Goal: Task Accomplishment & Management: Manage account settings

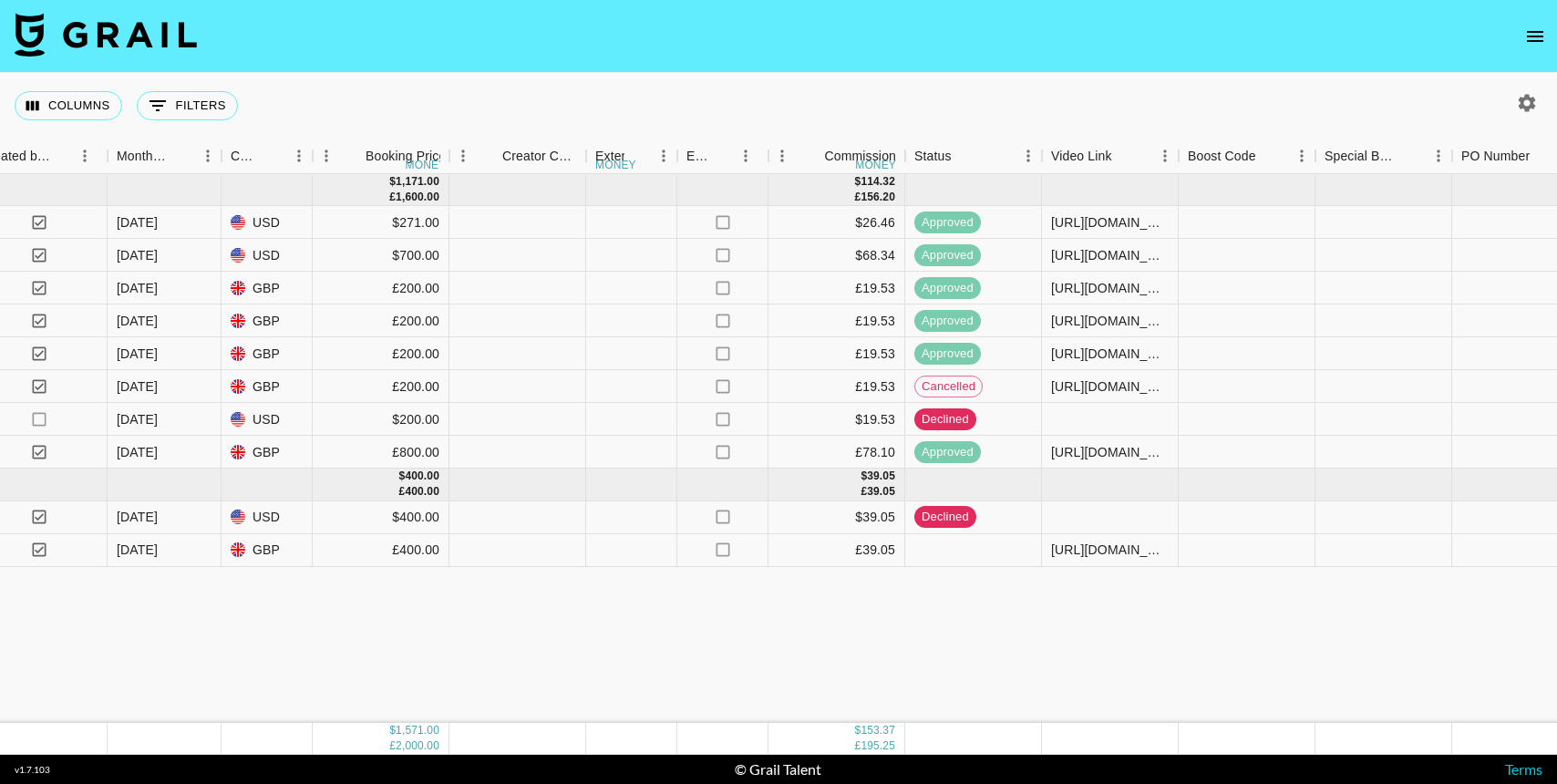
scroll to position [0, 1399]
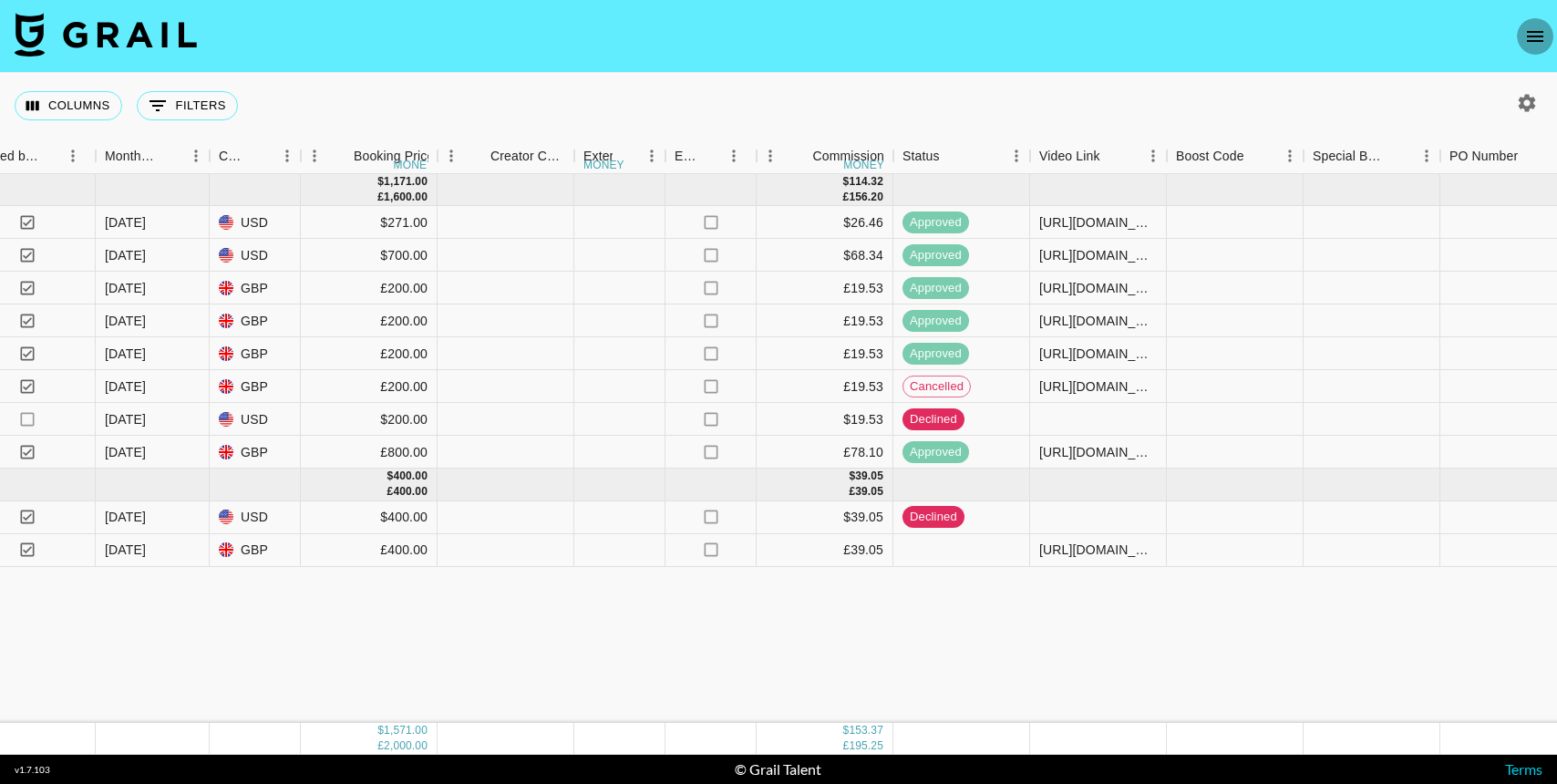
click at [1522, 31] on button "open drawer" at bounding box center [1535, 37] width 37 height 37
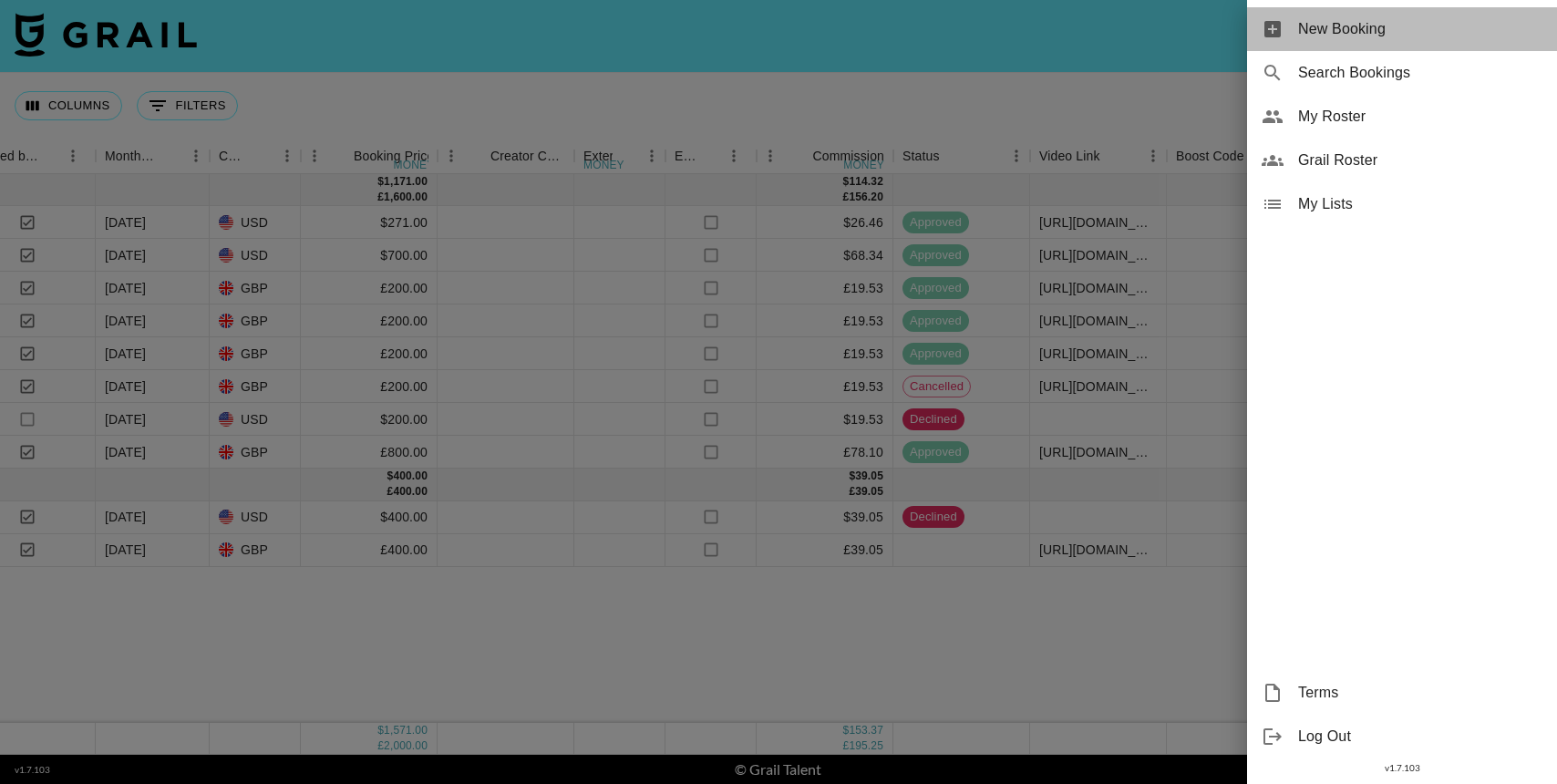
click at [1356, 44] on div "New Booking" at bounding box center [1402, 29] width 310 height 43
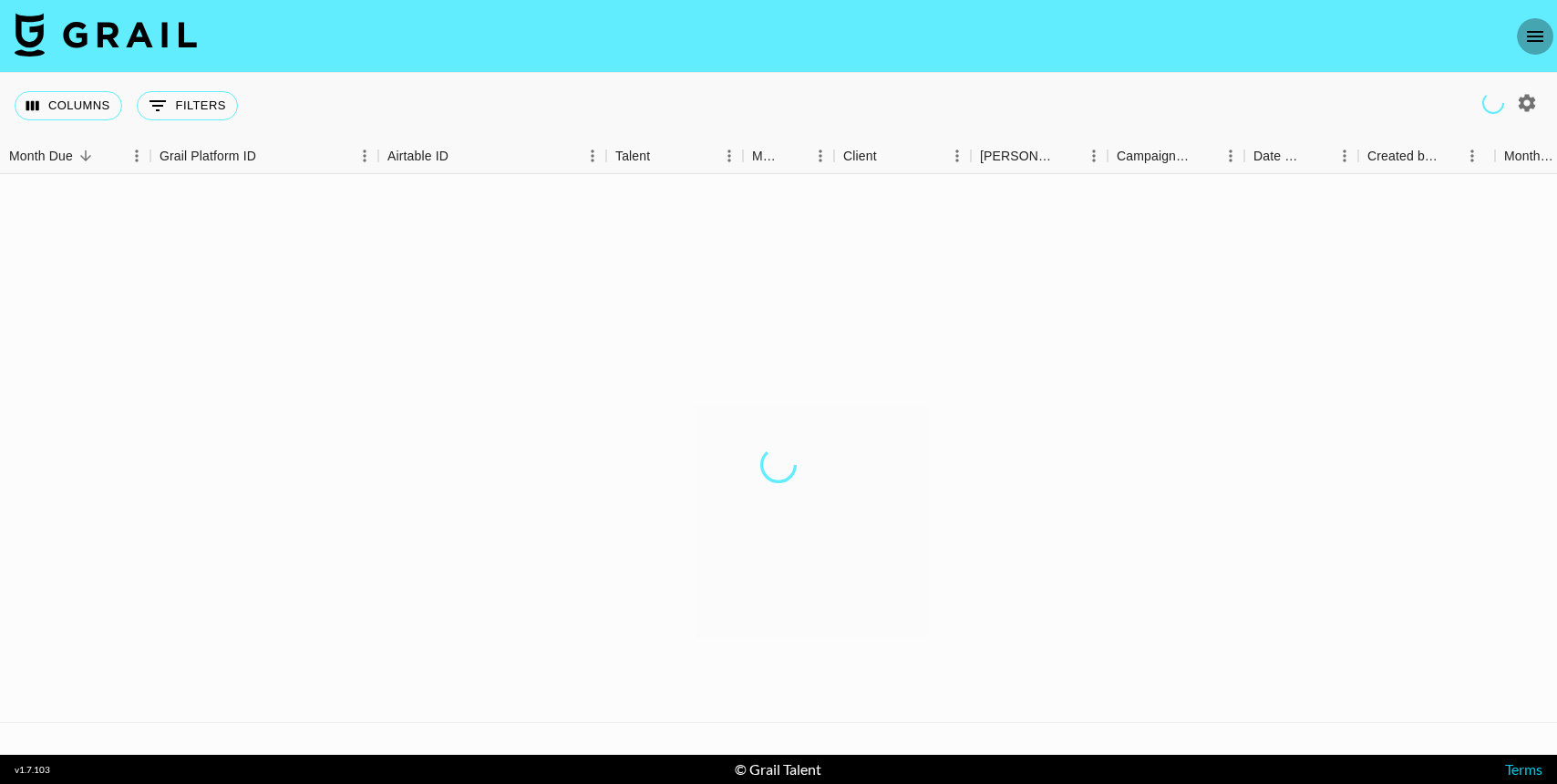
click at [1544, 40] on icon "open drawer" at bounding box center [1535, 37] width 22 height 22
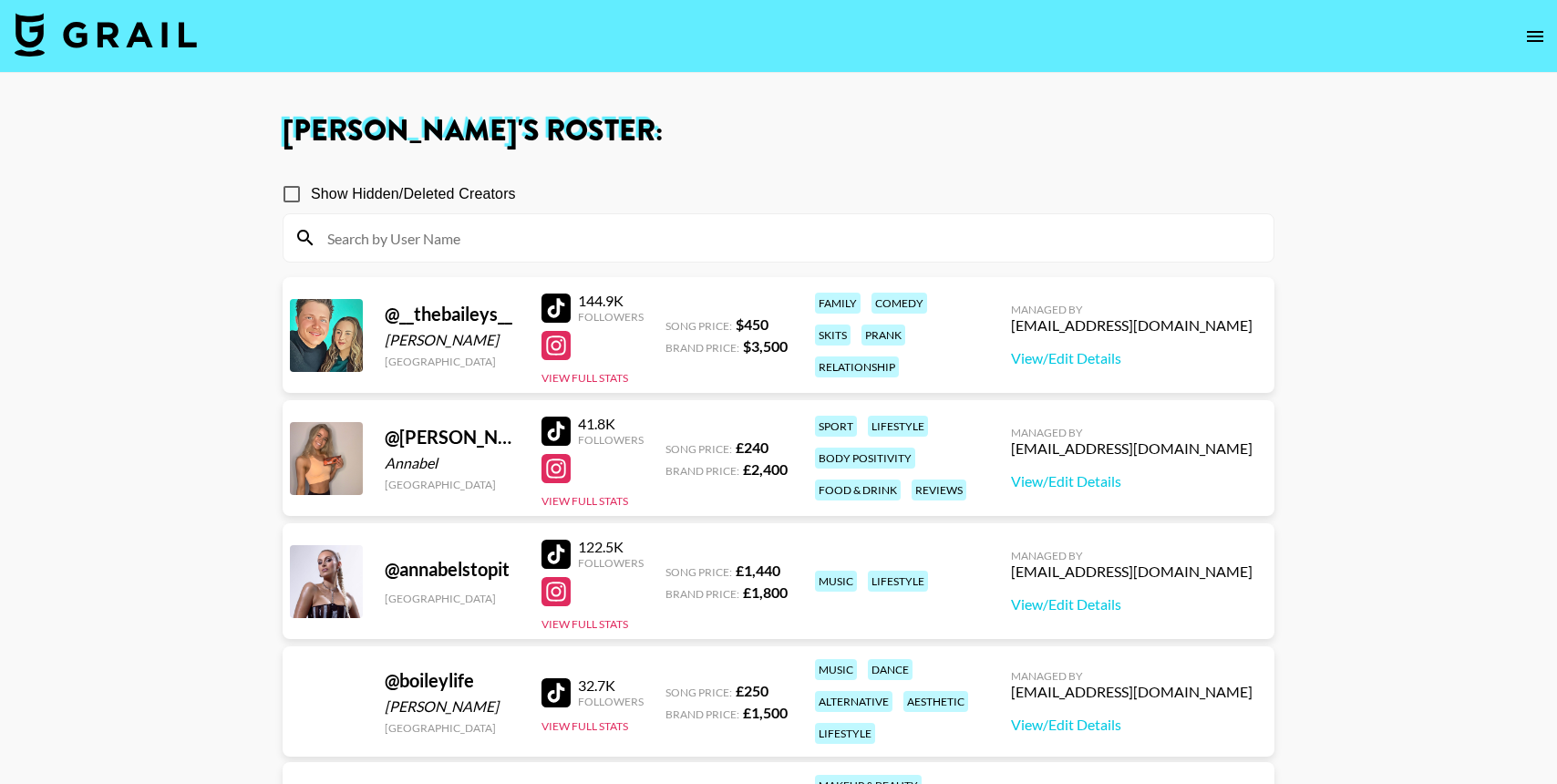
scroll to position [77, 0]
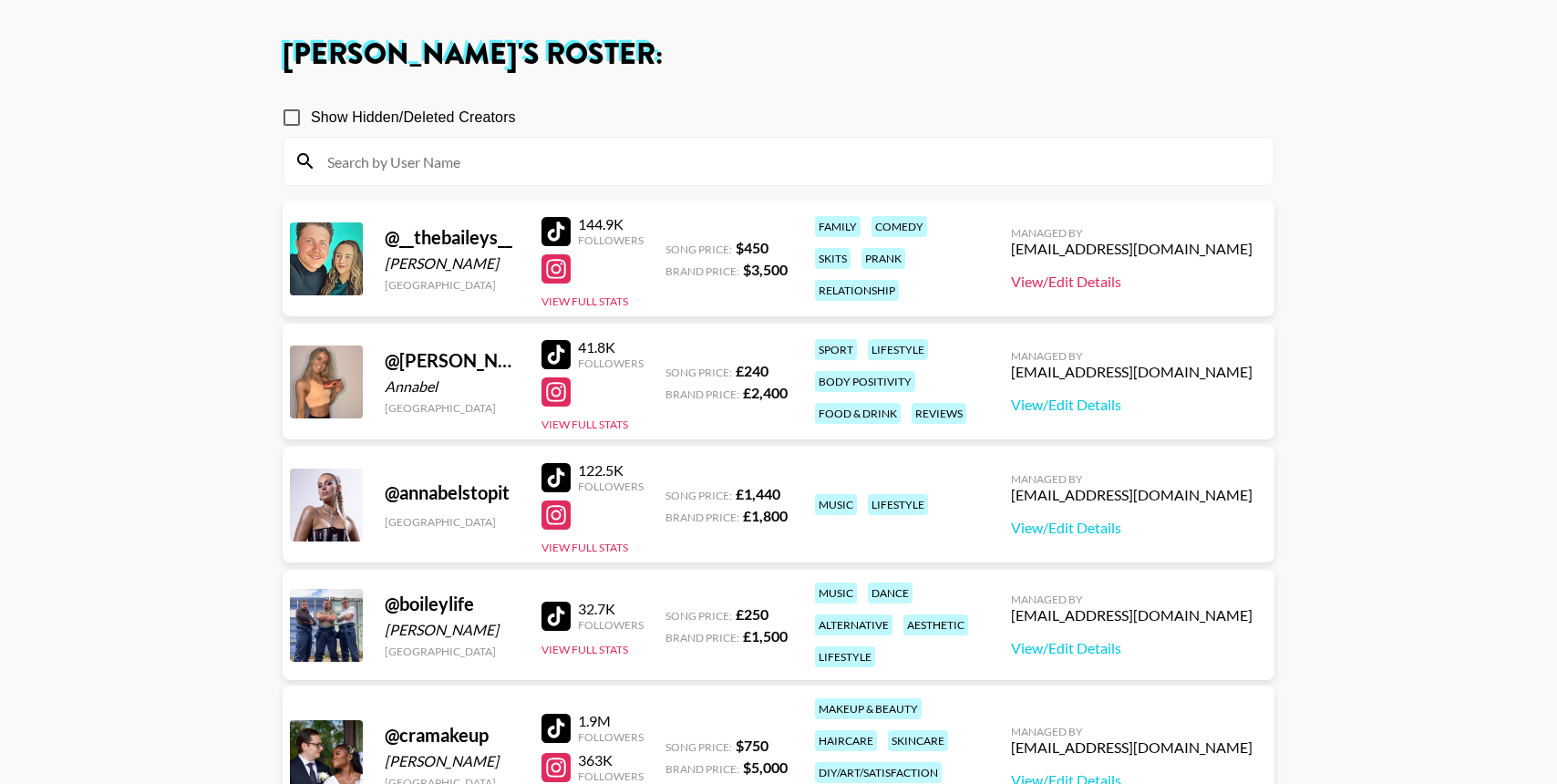
click at [1171, 285] on link "View/Edit Details" at bounding box center [1131, 281] width 242 height 18
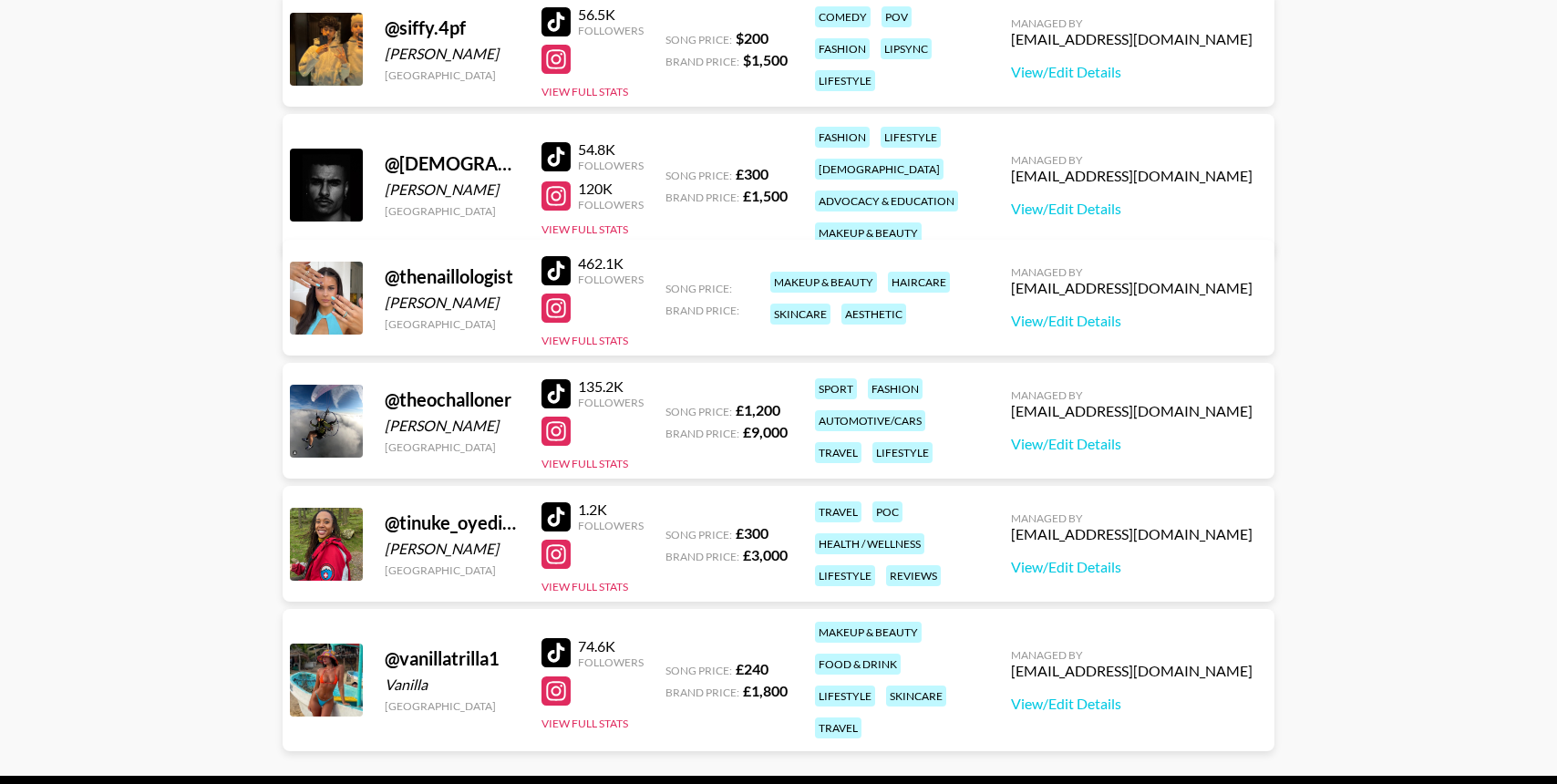
scroll to position [2566, 0]
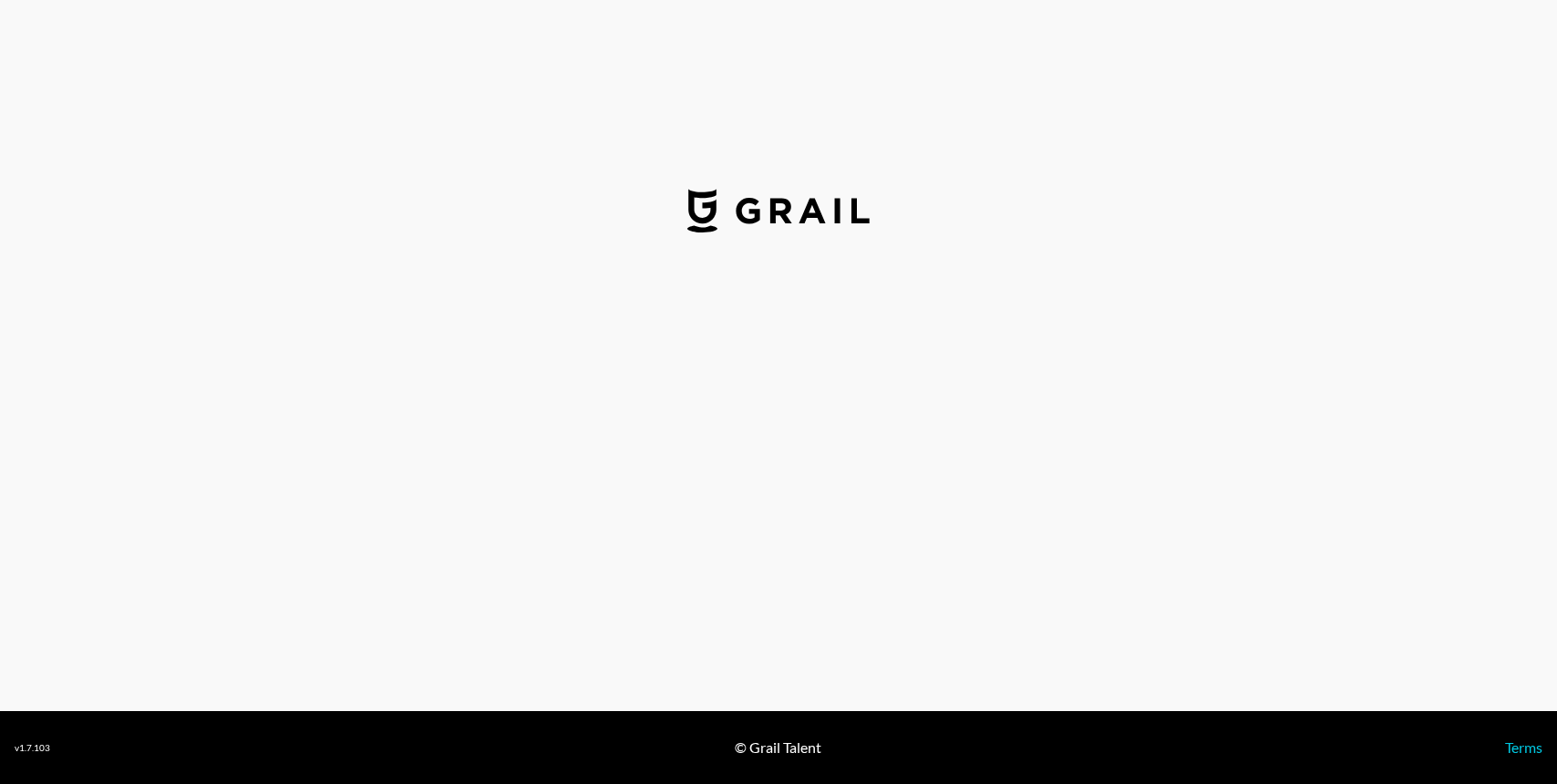
select select "USD"
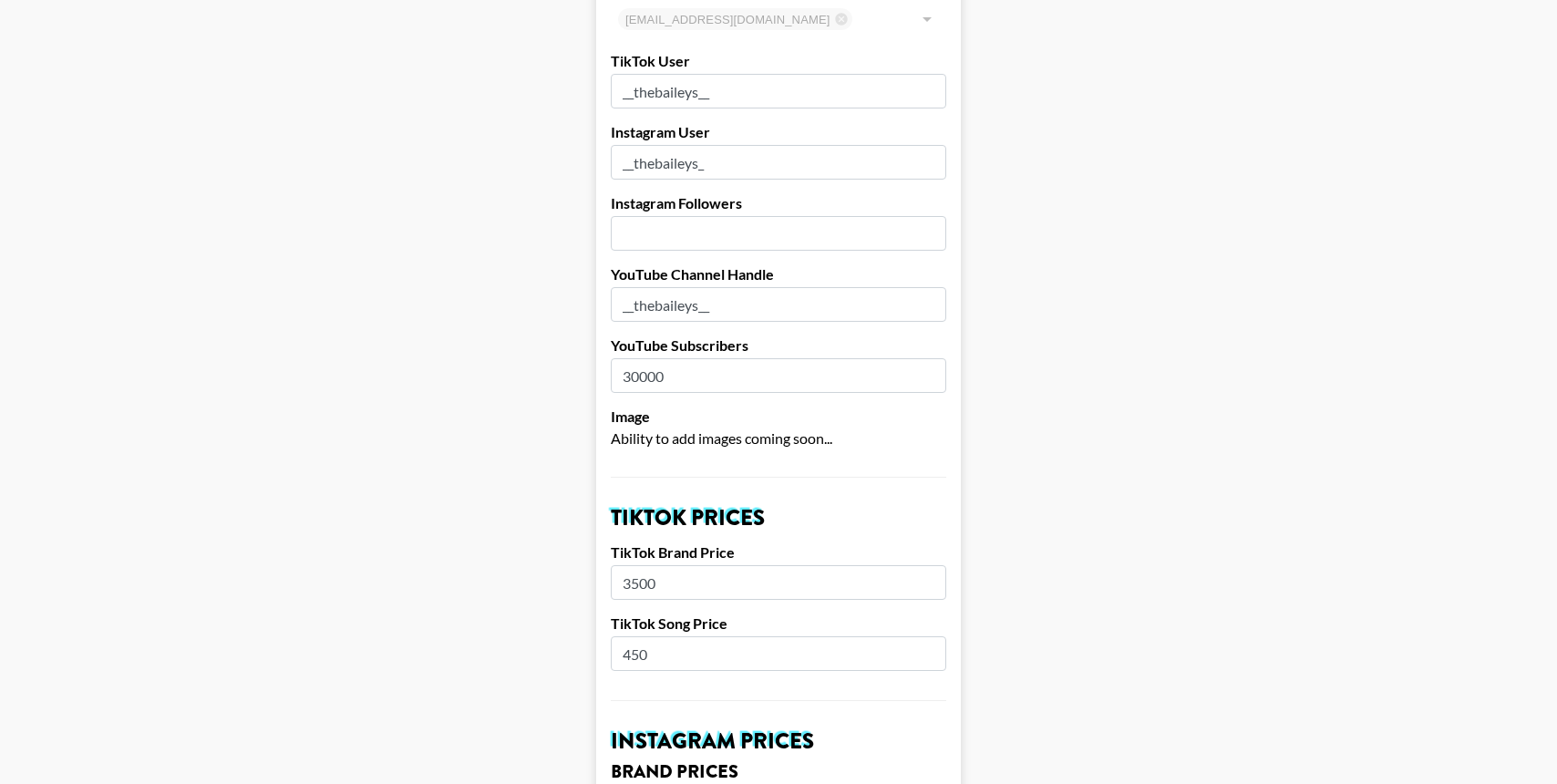
scroll to position [412, 0]
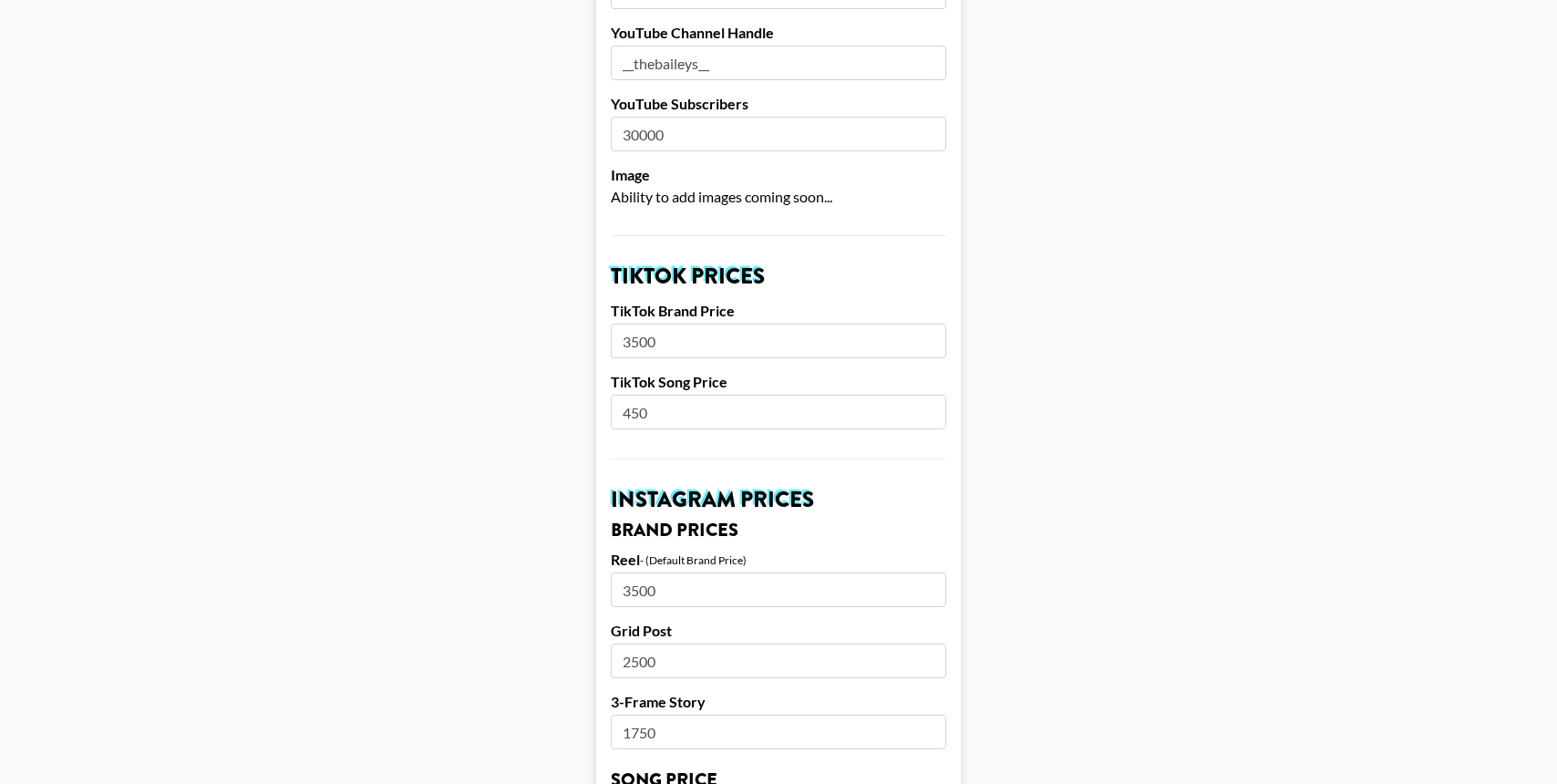
click at [771, 403] on input "450" at bounding box center [778, 412] width 336 height 35
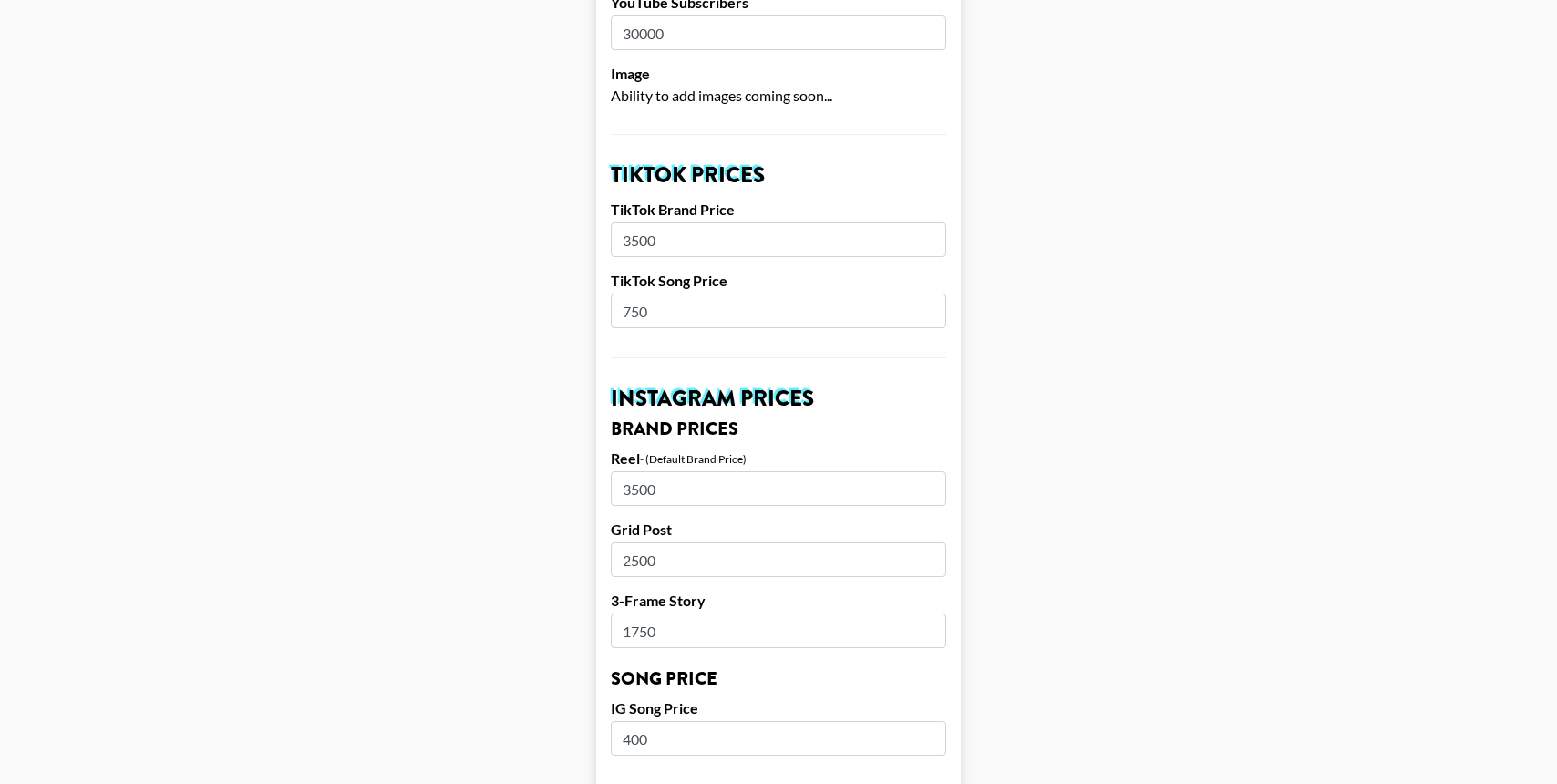
scroll to position [522, 0]
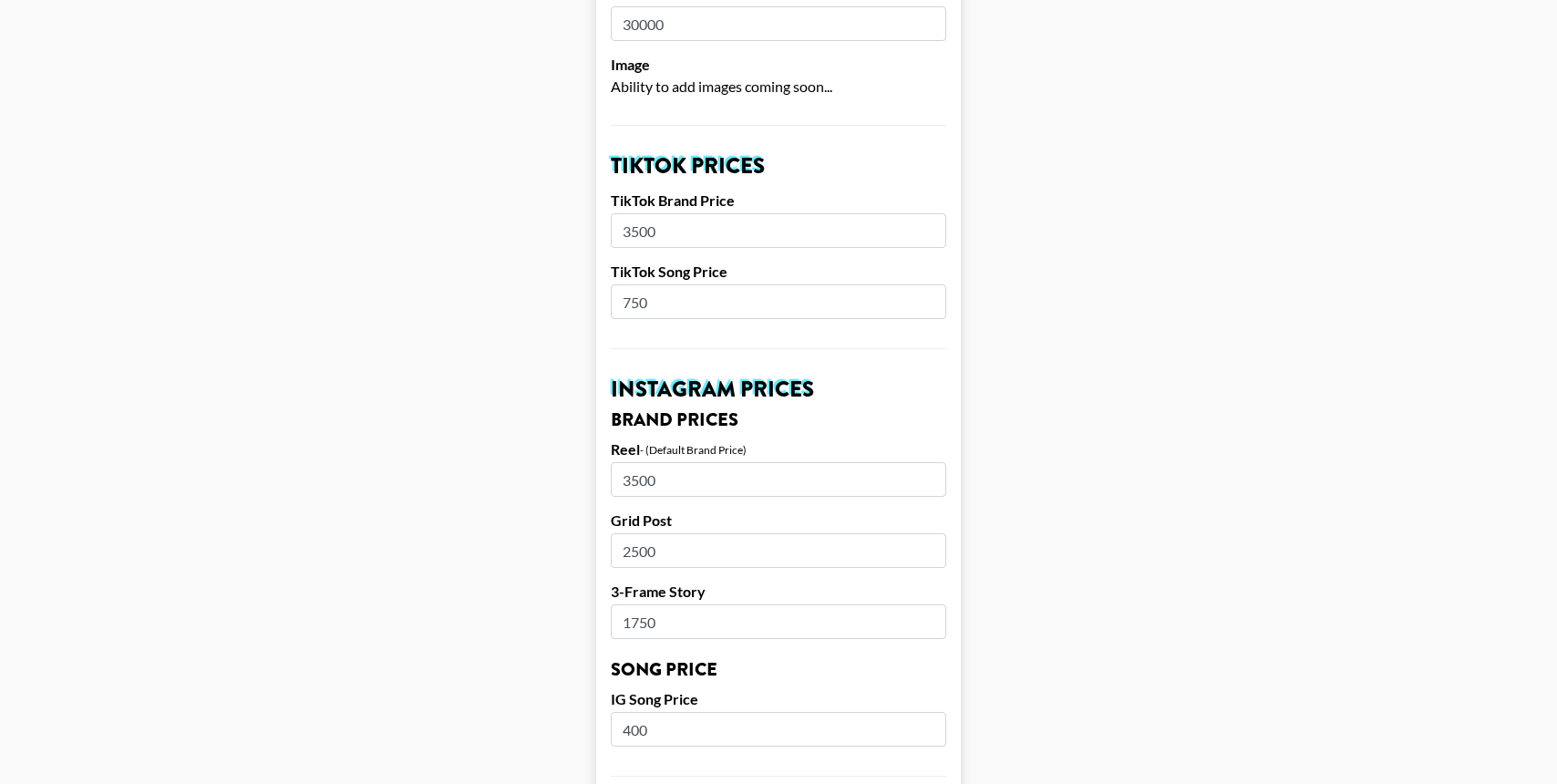
type input "750"
click at [761, 233] on input "3500" at bounding box center [778, 231] width 336 height 35
click at [1054, 369] on main "Airtable ID: recSFTiWuAY3r9zHe Manager(s) [PERSON_NAME][EMAIL_ADDRESS][PERSON_N…" at bounding box center [778, 714] width 1528 height 2268
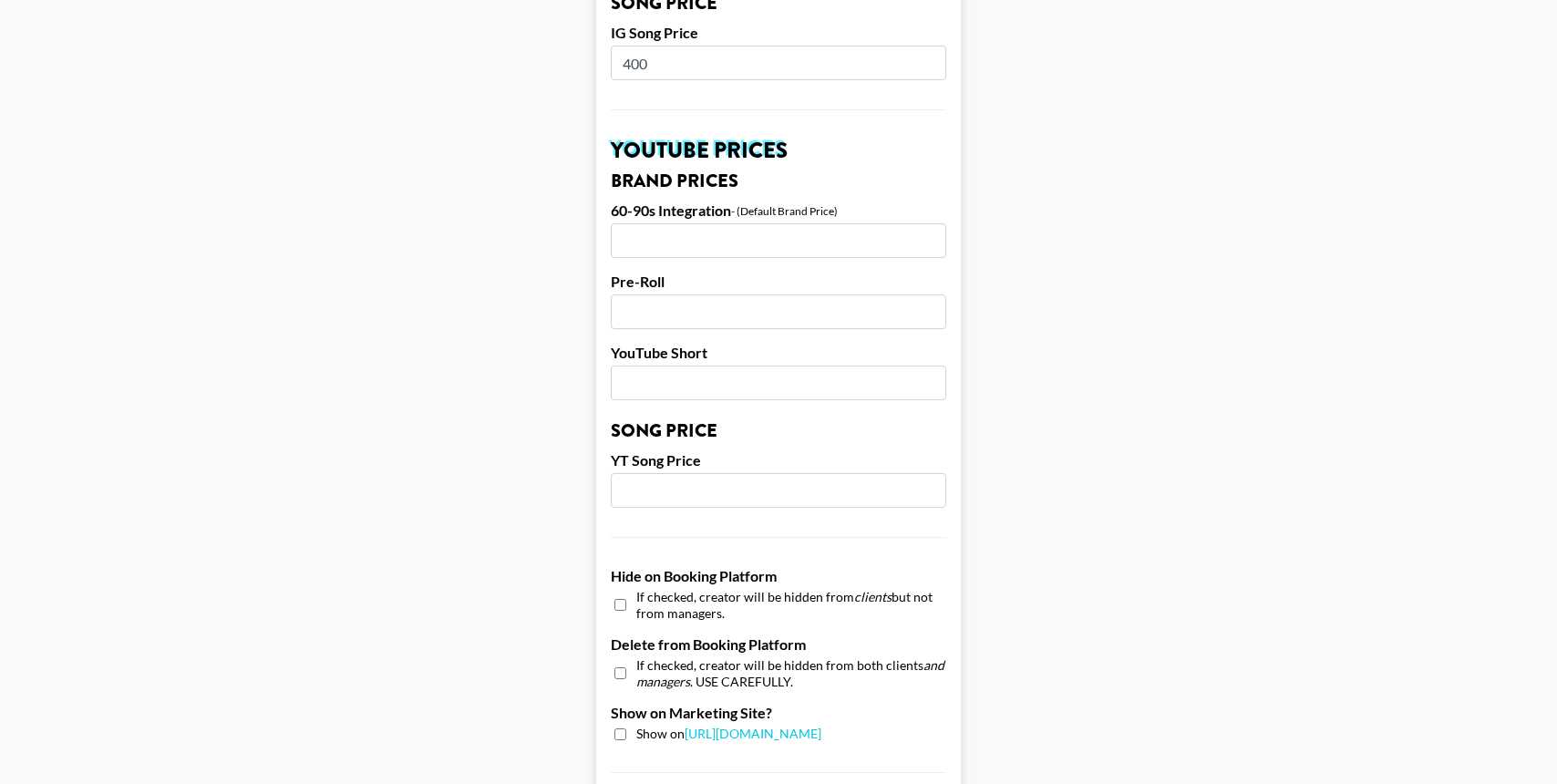
scroll to position [1688, 0]
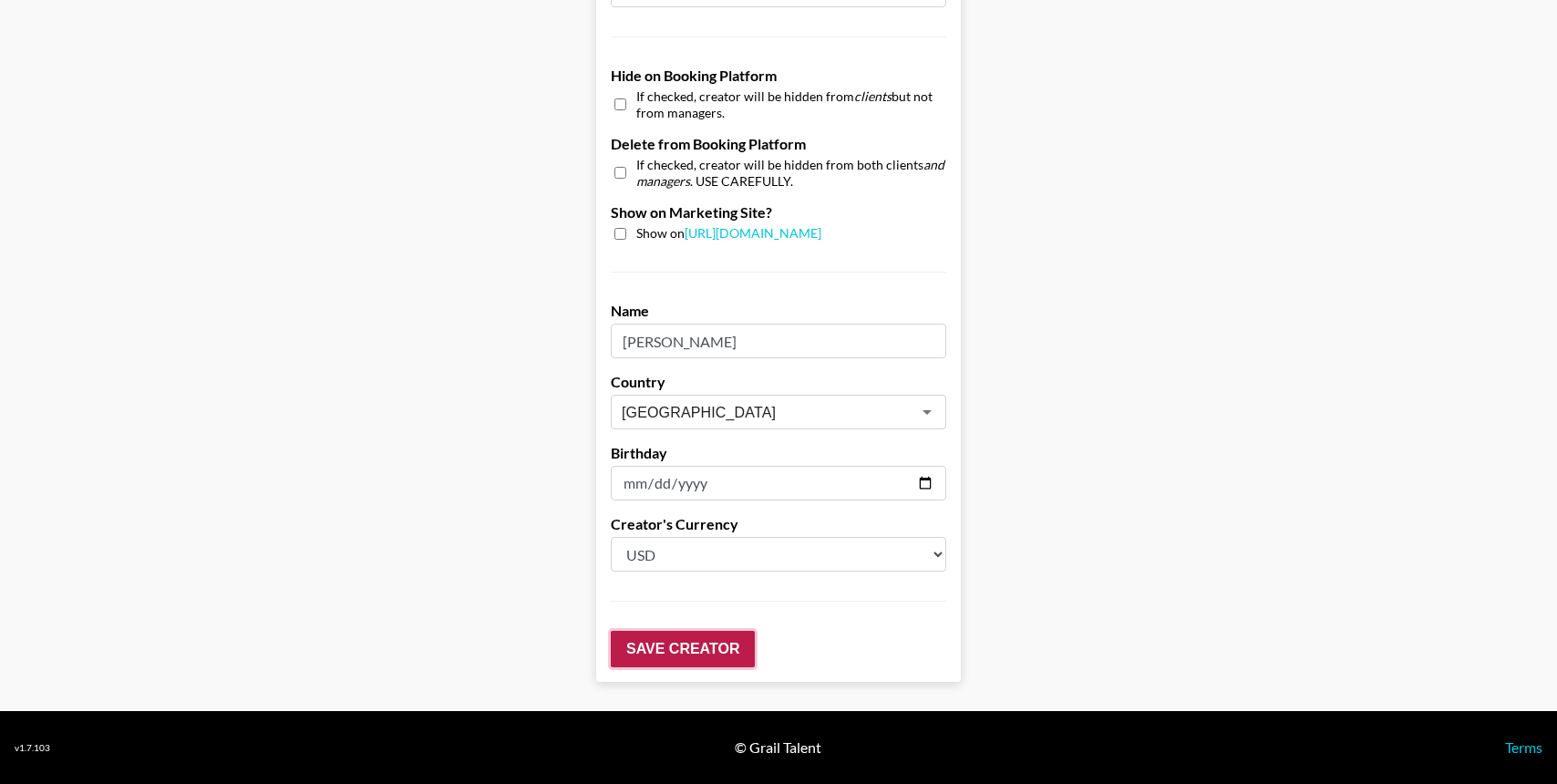
click at [727, 650] on input "Save Creator" at bounding box center [683, 648] width 144 height 37
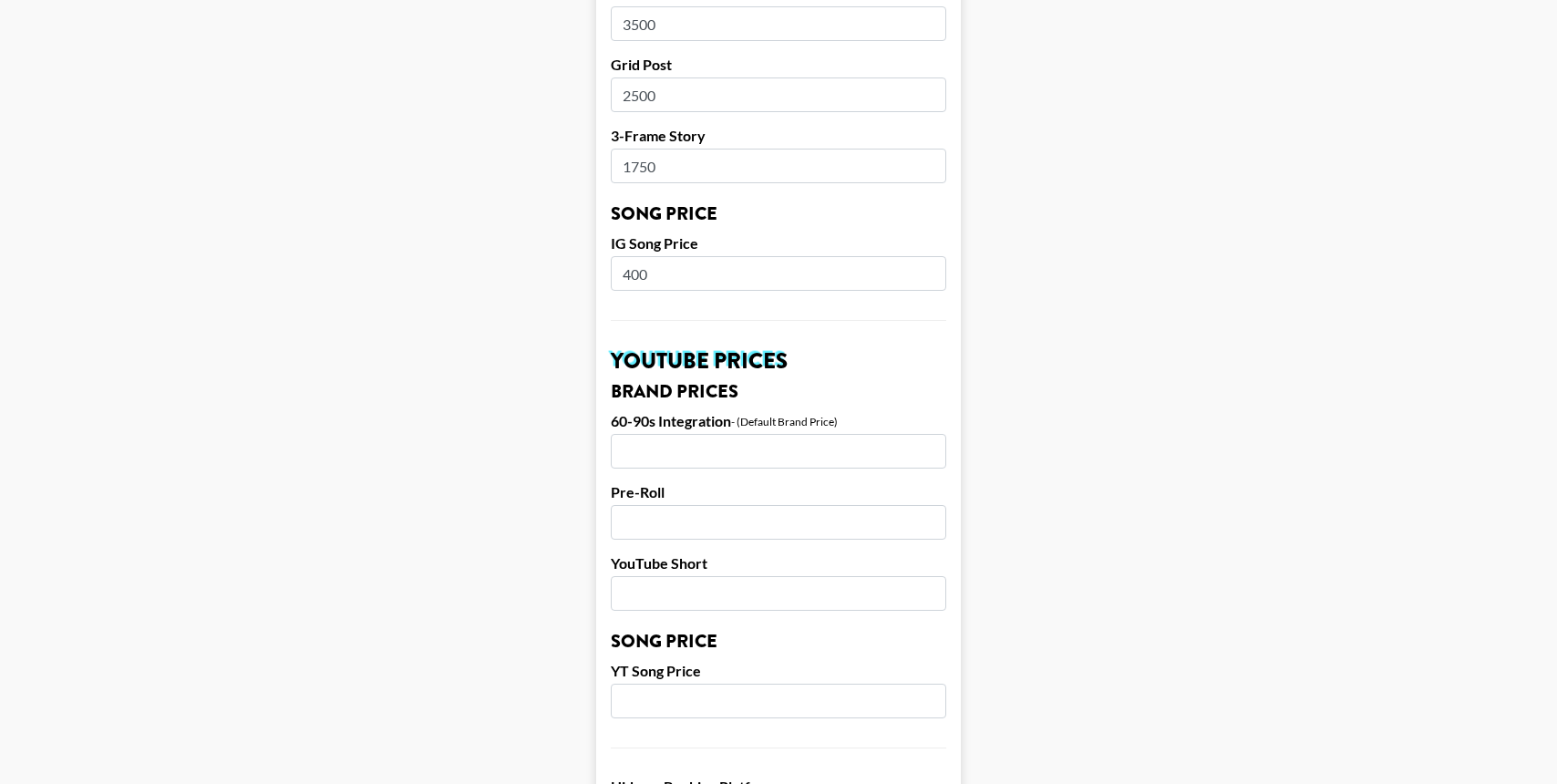
scroll to position [390, 0]
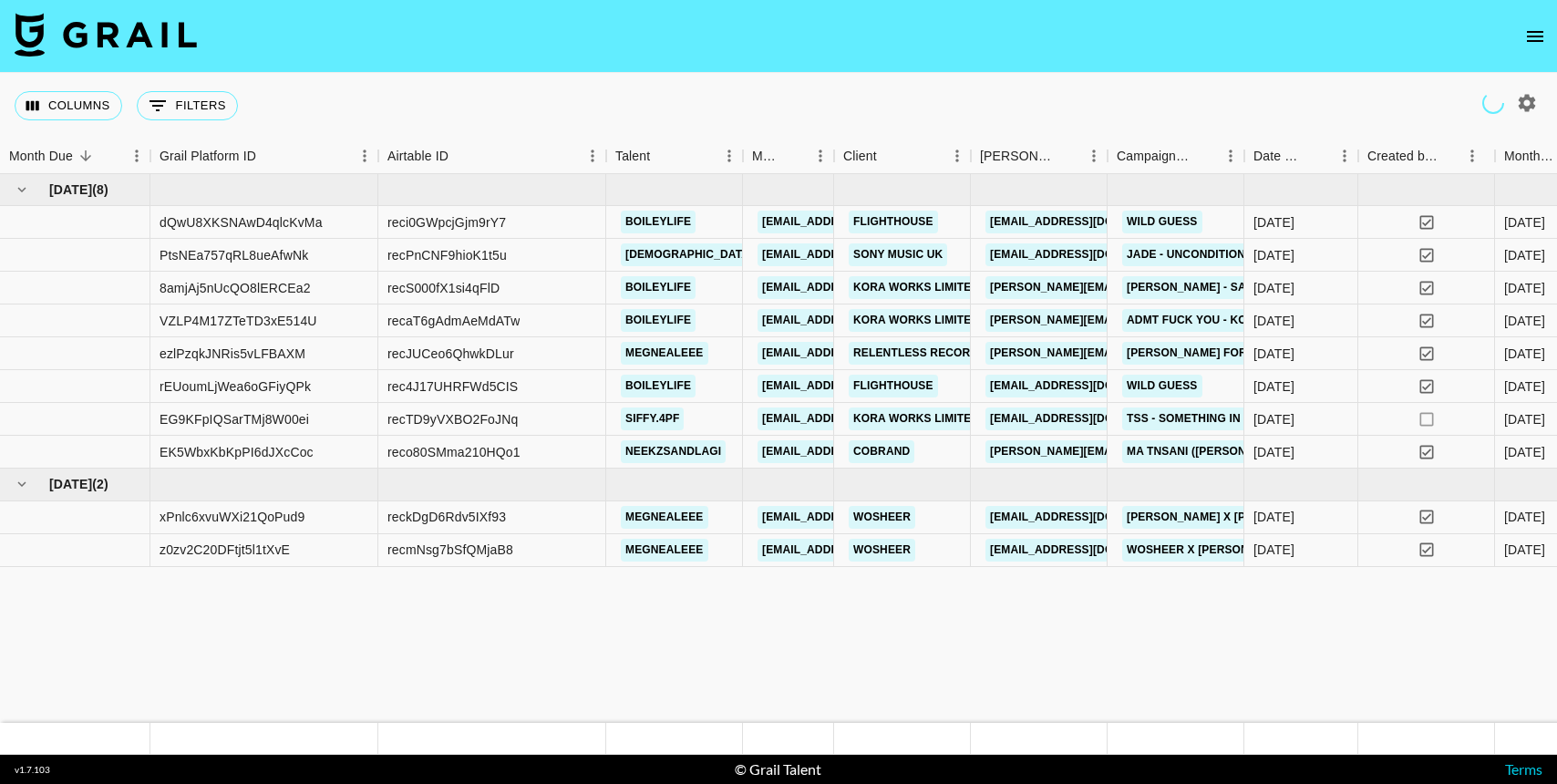
click at [1520, 38] on button "open drawer" at bounding box center [1535, 37] width 37 height 37
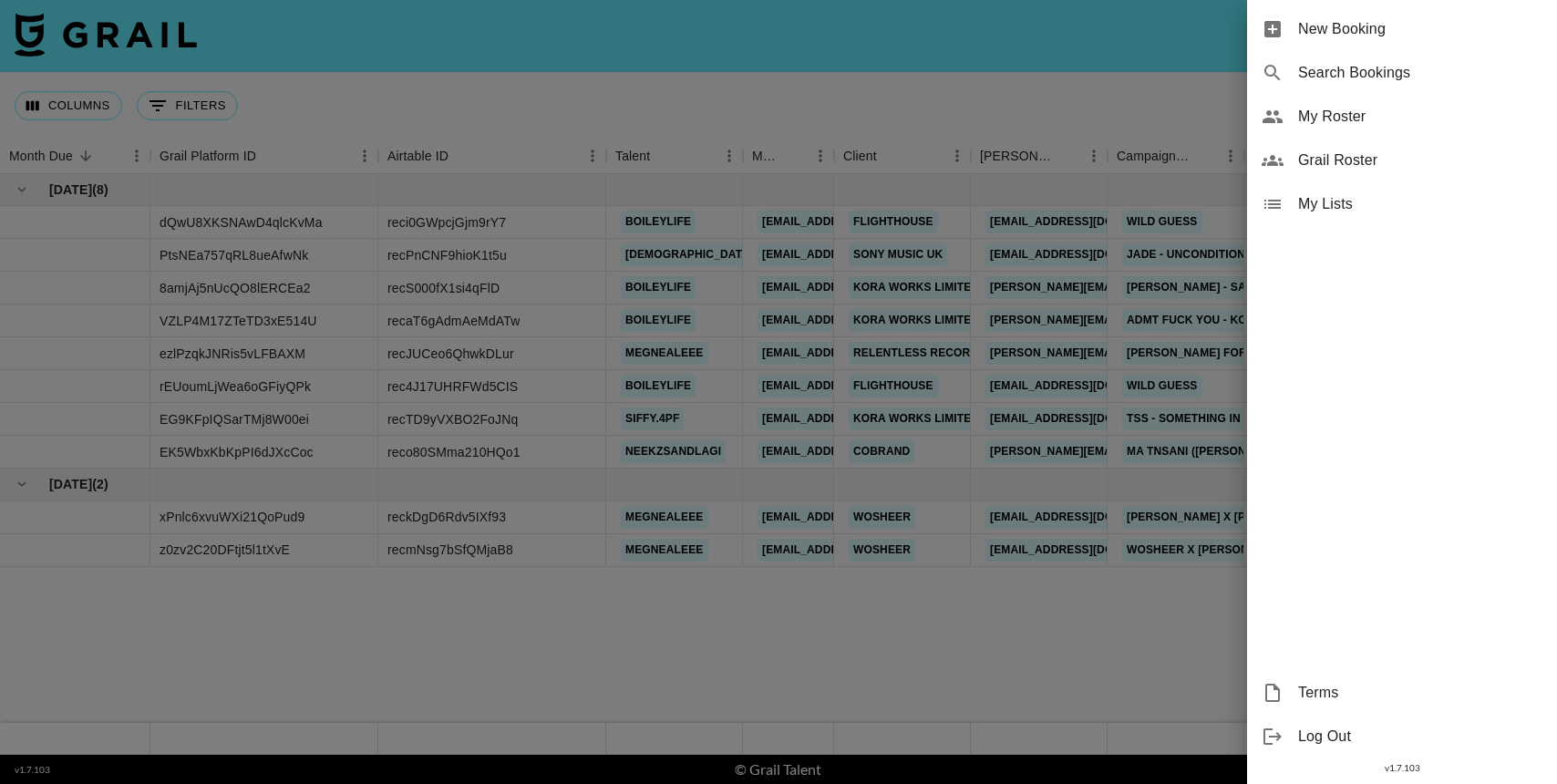
click at [1351, 105] on div "My Roster" at bounding box center [1402, 116] width 310 height 43
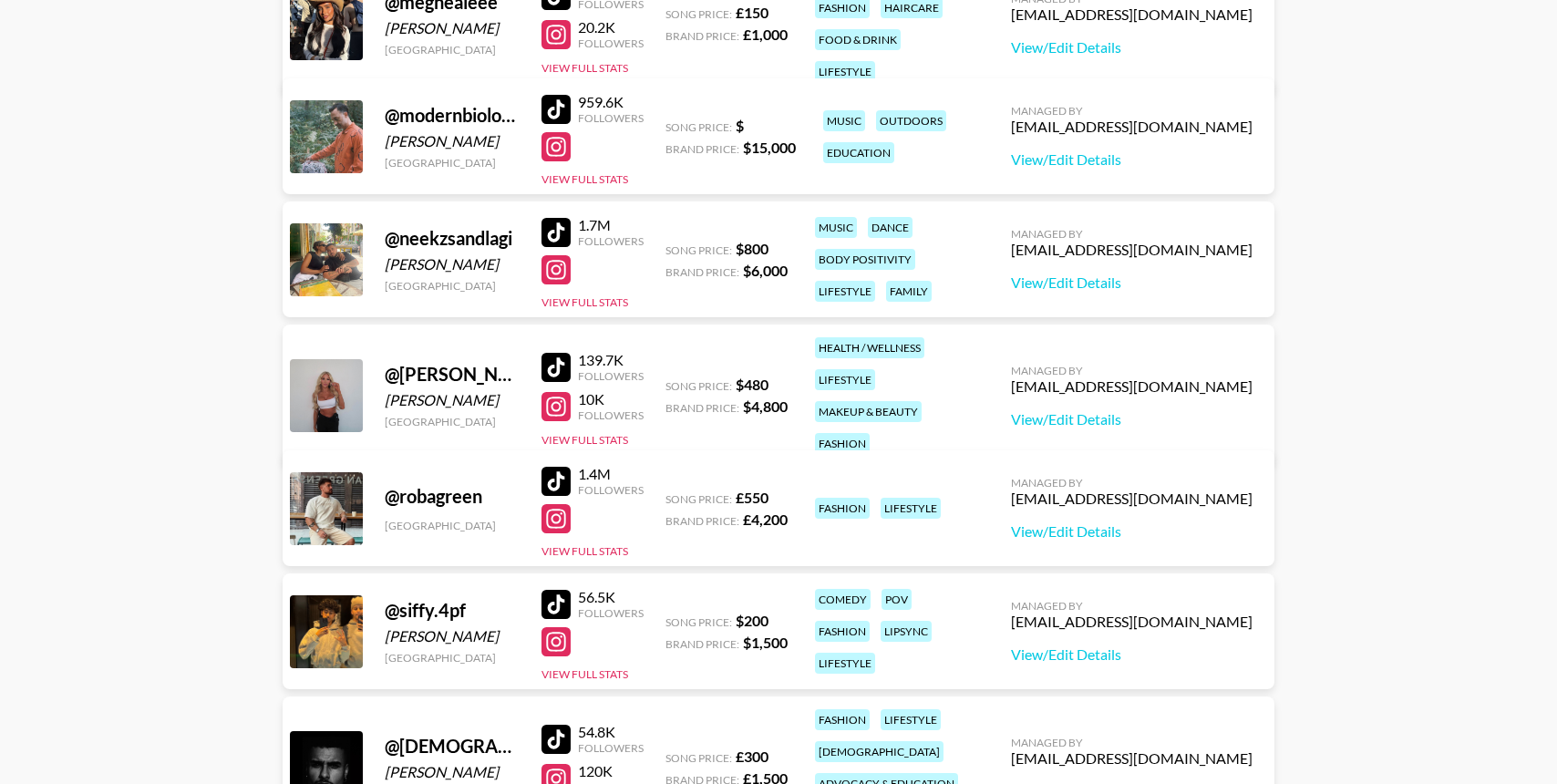
scroll to position [1920, 0]
click at [557, 359] on div at bounding box center [556, 367] width 29 height 29
click at [558, 396] on div at bounding box center [556, 405] width 29 height 29
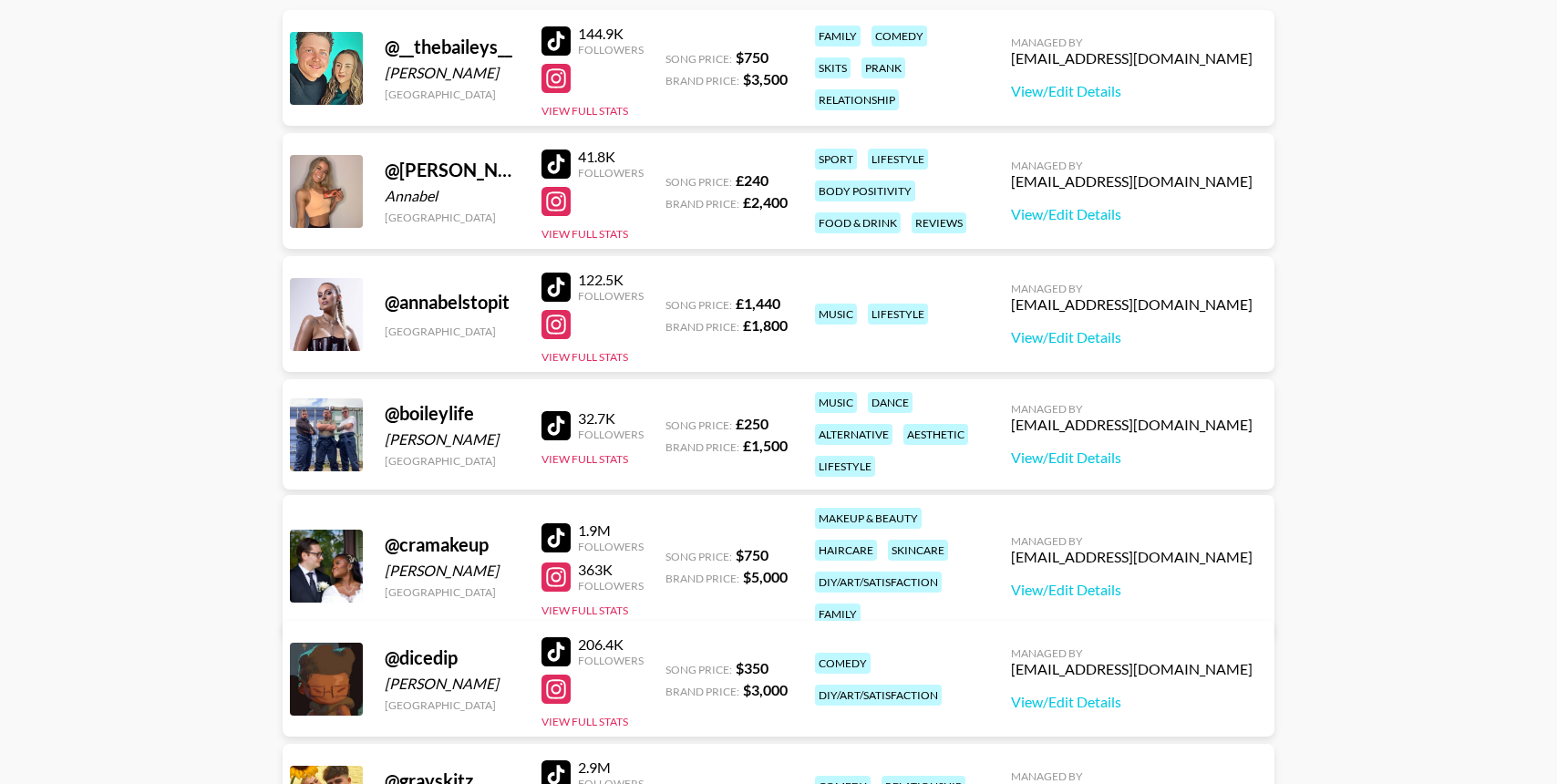
scroll to position [677, 0]
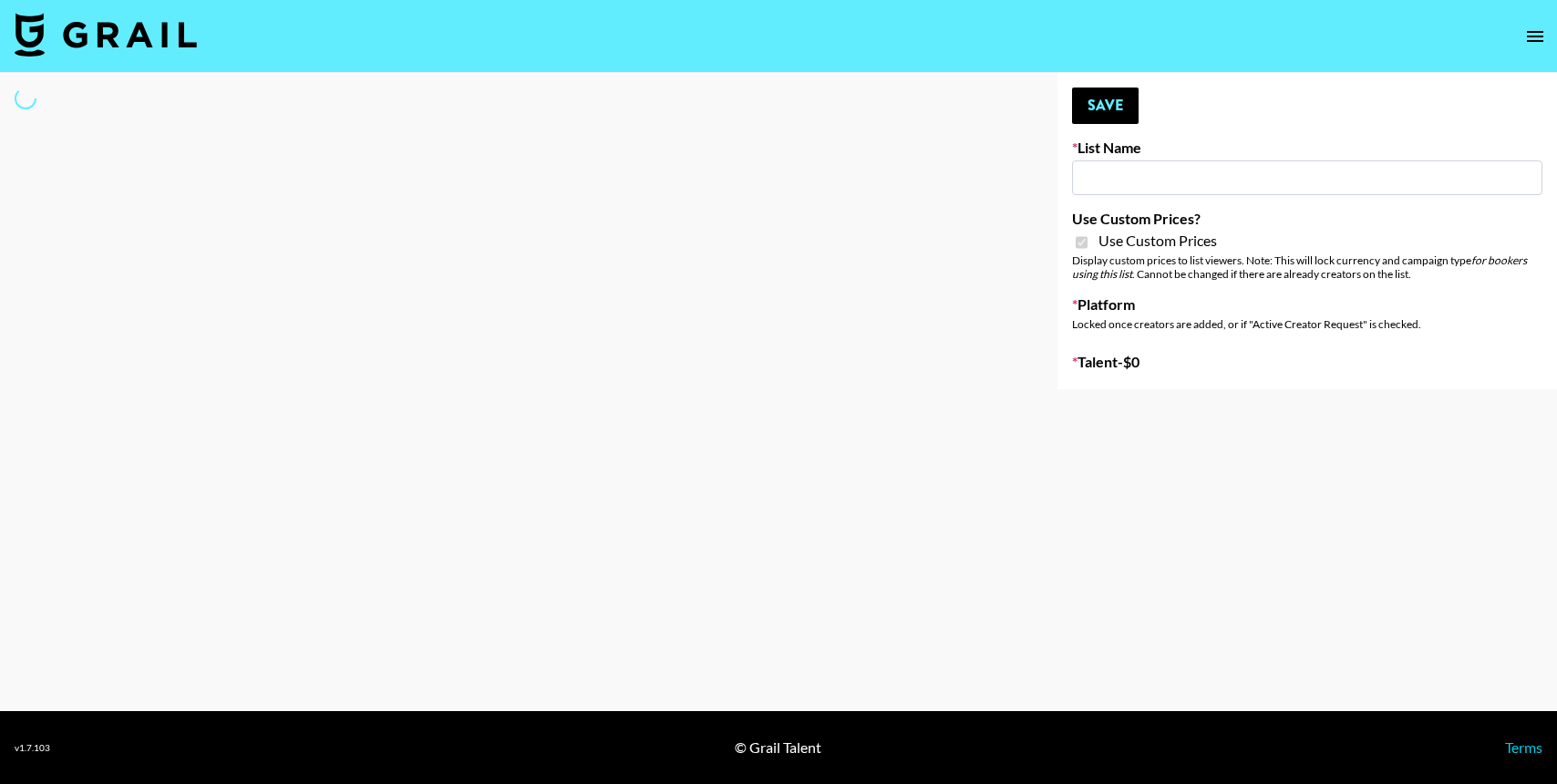
type input "Ladder (23rd Sept)"
checkbox input "true"
select select "Brand"
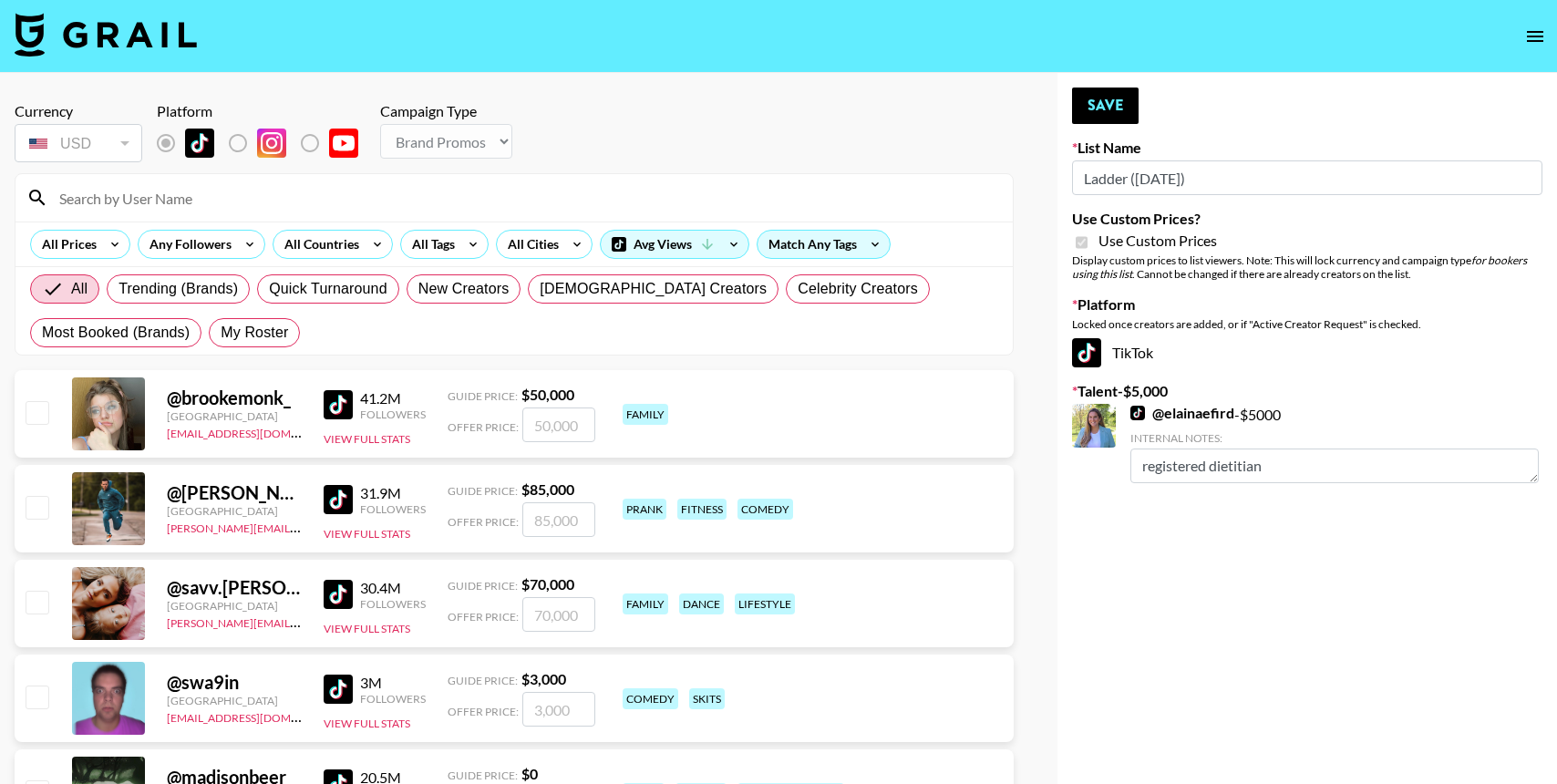
click at [359, 193] on input at bounding box center [524, 197] width 954 height 29
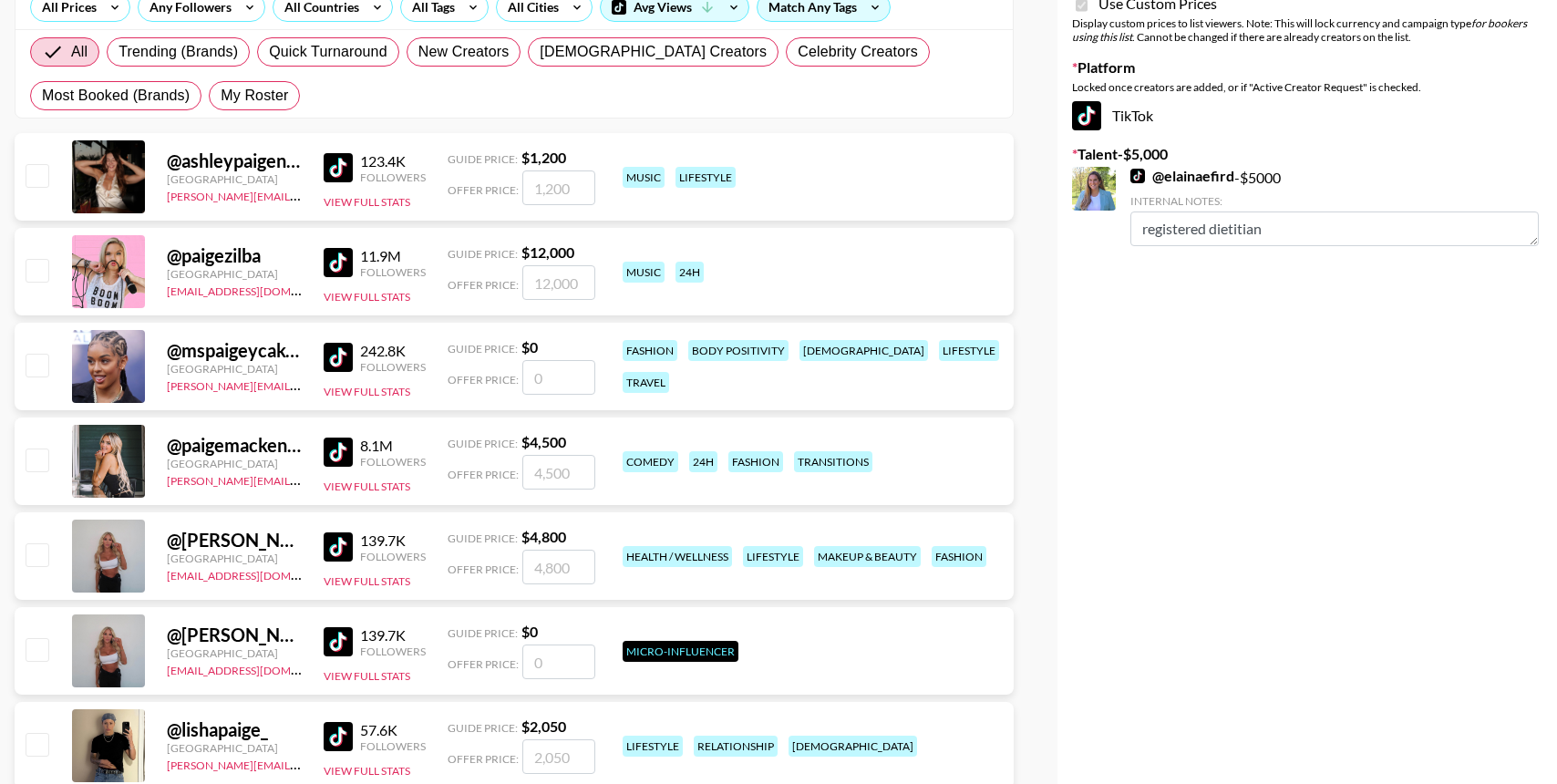
scroll to position [271, 0]
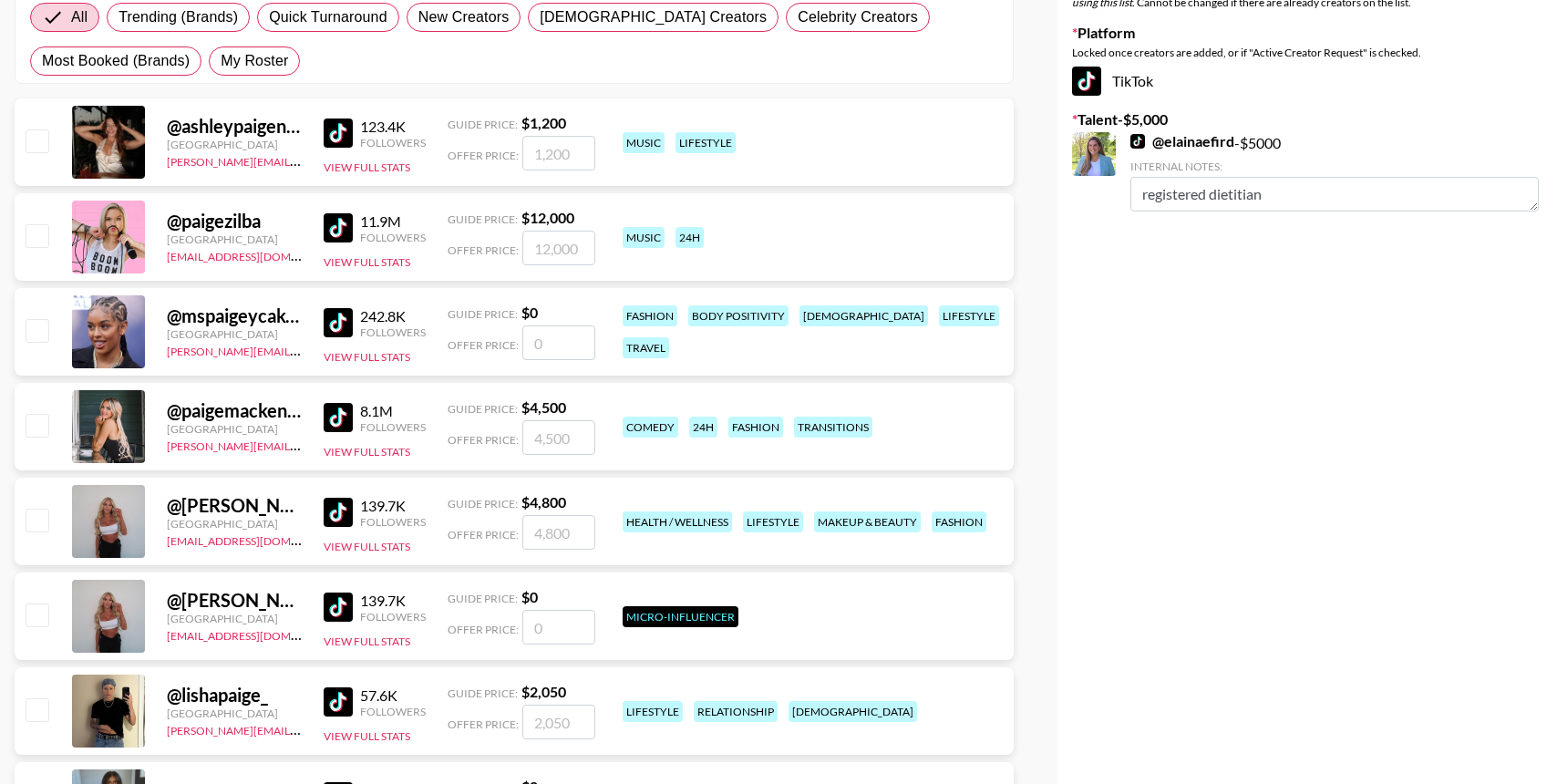
type input "paige"
click at [36, 527] on input "checkbox" at bounding box center [37, 519] width 22 height 22
checkbox input "true"
click at [548, 520] on input "4800" at bounding box center [559, 532] width 73 height 35
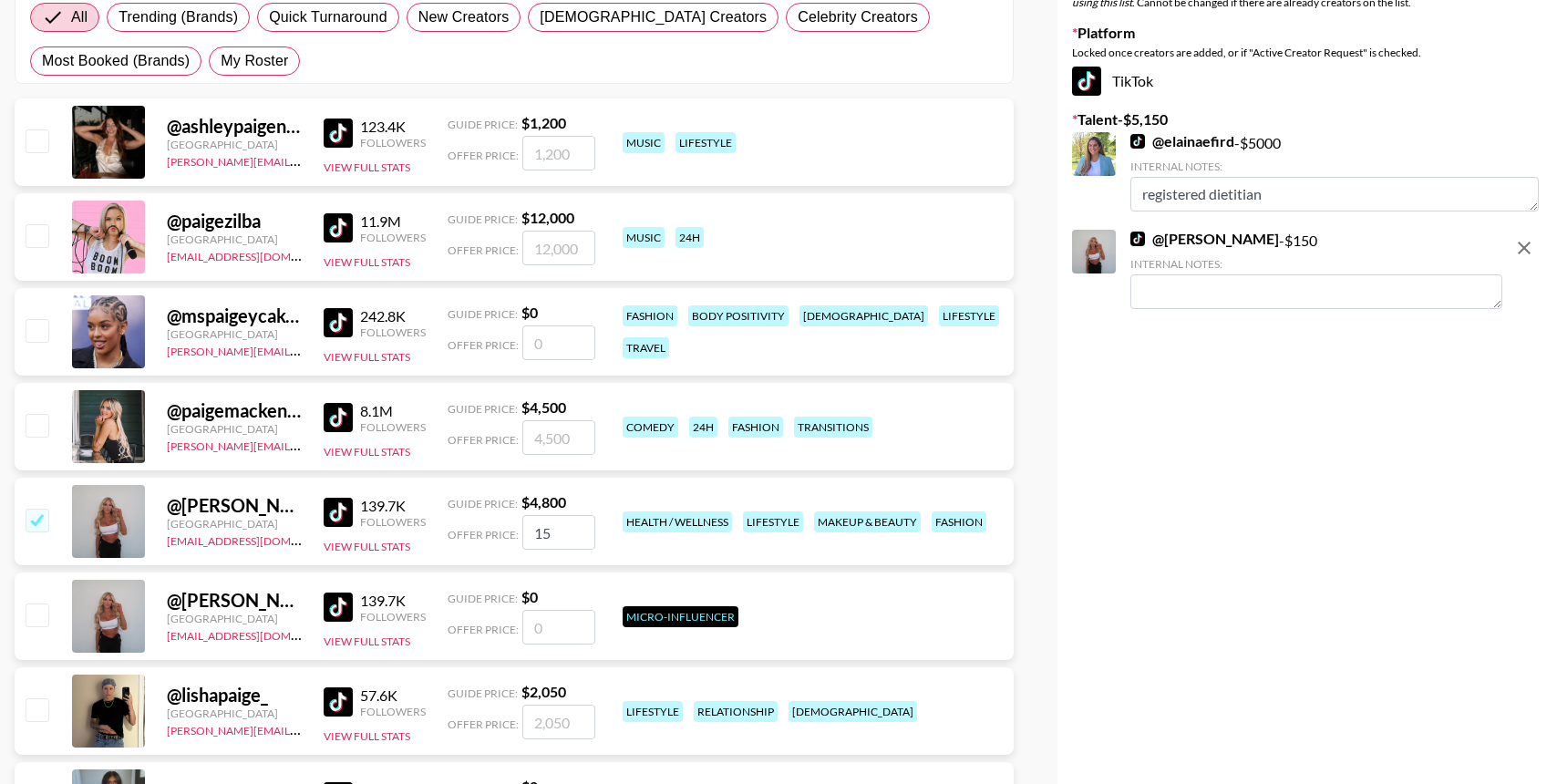
type input "1"
checkbox input "false"
checkbox input "true"
type input "1"
checkbox input "false"
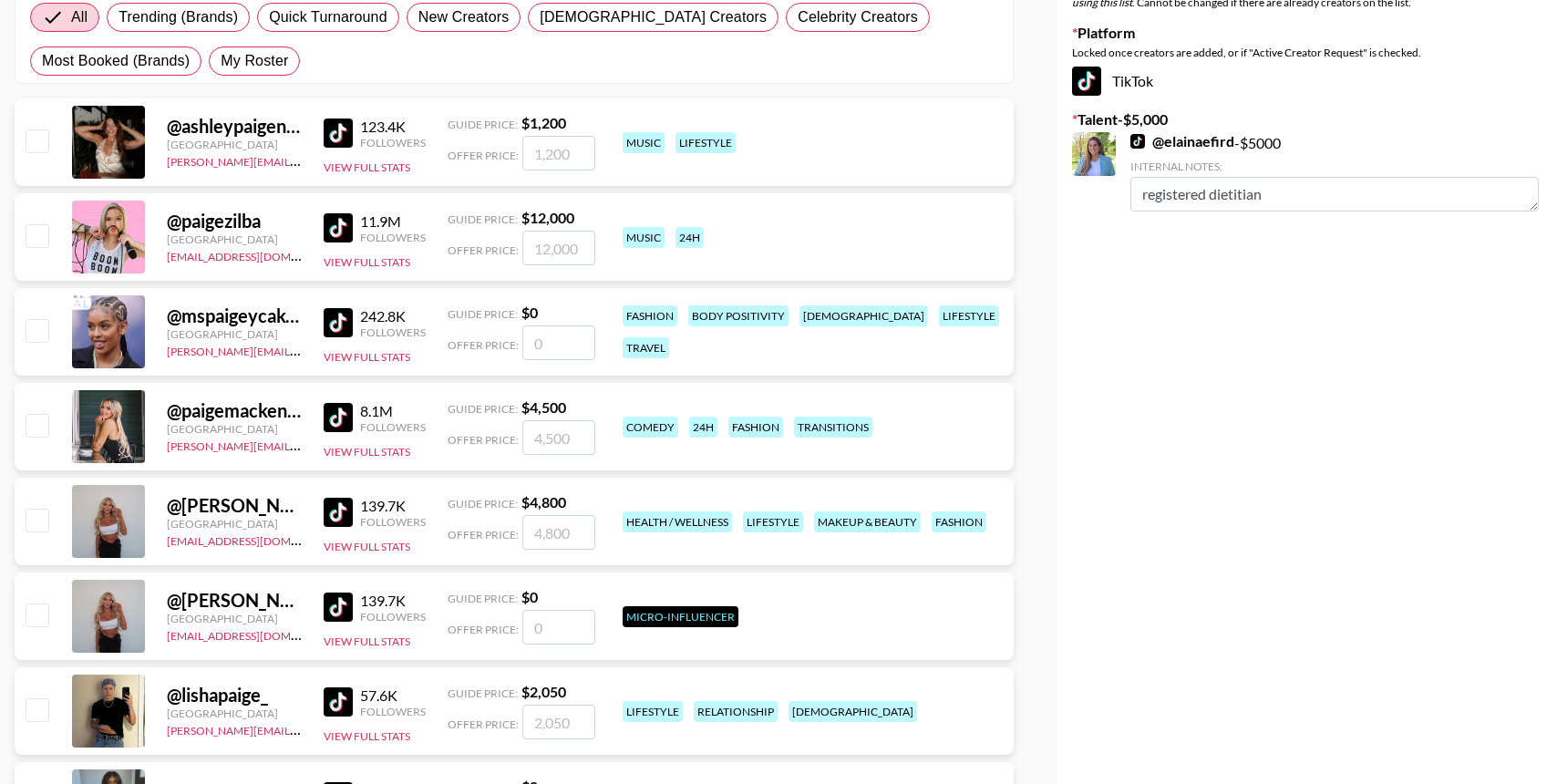
checkbox input "true"
type input "2000"
click at [1188, 619] on div "Your changes have been saved! Save List Name Ladder (23rd Sept) Use Custom Pric…" at bounding box center [1307, 573] width 499 height 1544
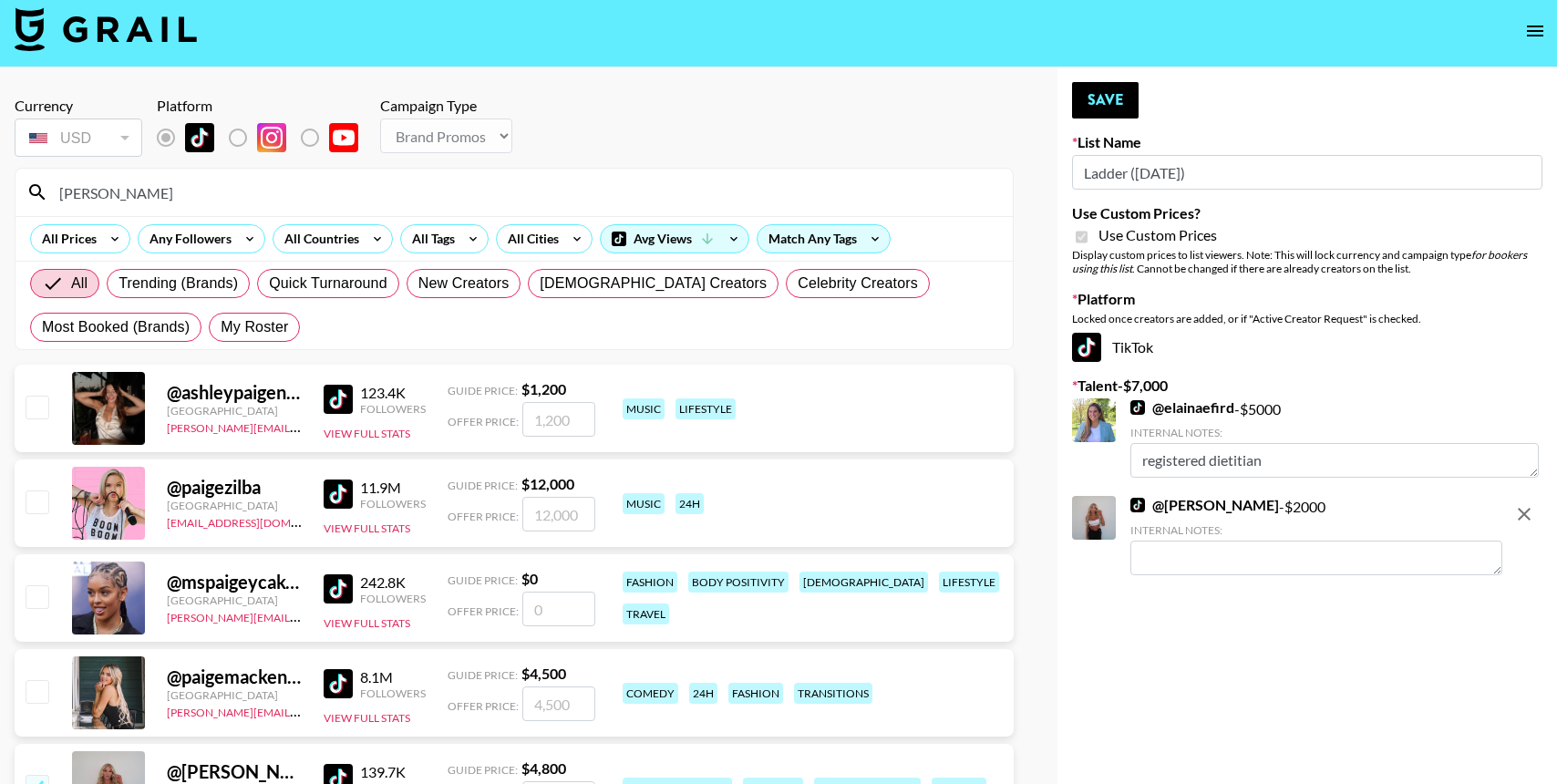
scroll to position [0, 0]
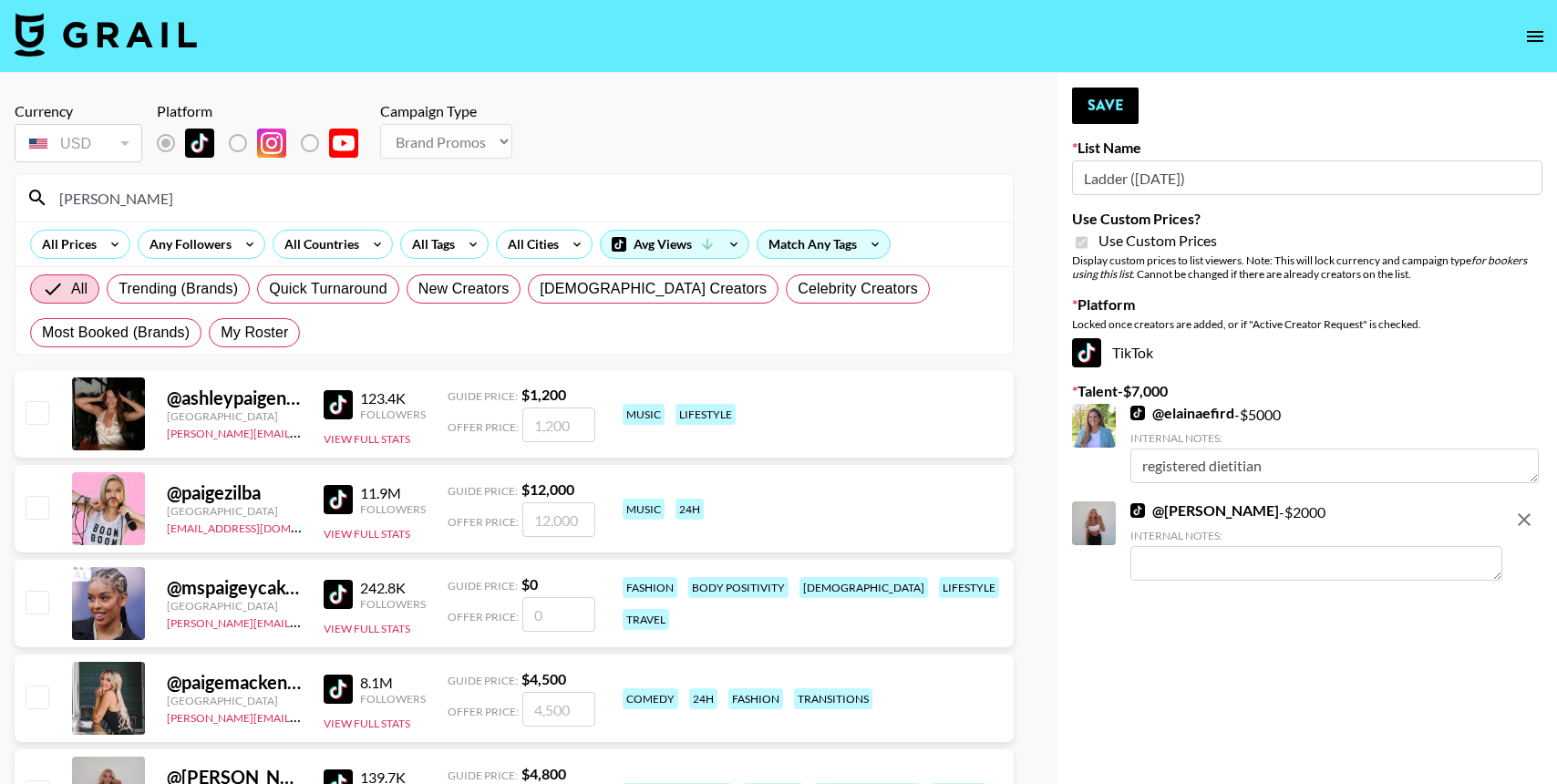
checkbox input "false"
